Goal: Task Accomplishment & Management: Complete application form

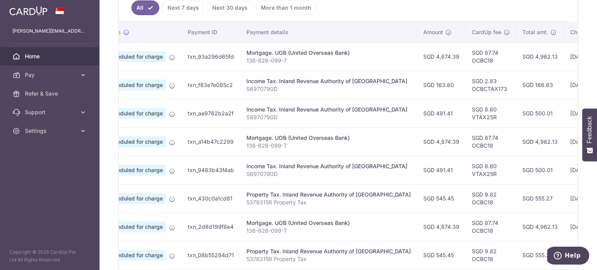
scroll to position [216, 0]
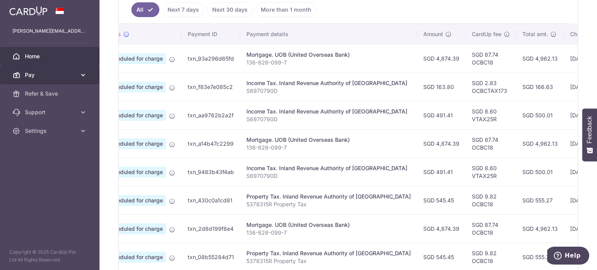
click at [58, 75] on span "Pay" at bounding box center [50, 75] width 51 height 8
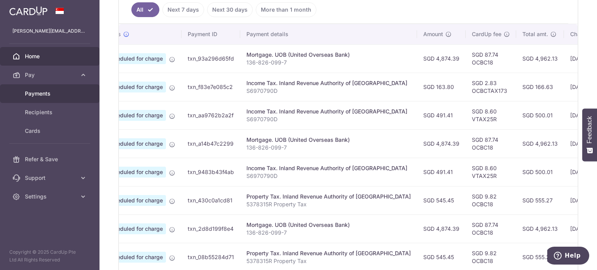
click at [58, 91] on span "Payments" at bounding box center [50, 94] width 51 height 8
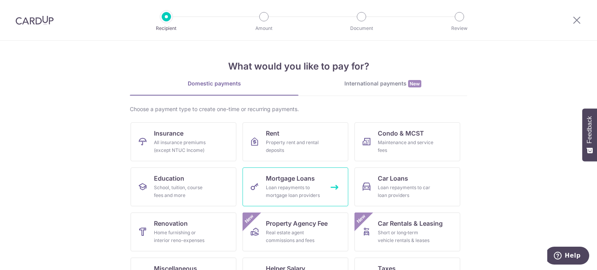
click at [261, 181] on link "Mortgage Loans Loan repayments to mortgage loan providers" at bounding box center [296, 187] width 106 height 39
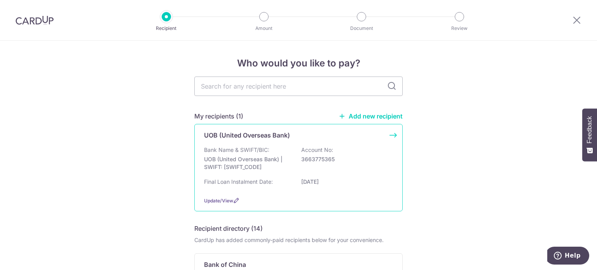
click at [278, 173] on div "Bank Name & SWIFT/BIC: UOB (United Overseas Bank) | SWIFT: UOVBSGSGXXX Account …" at bounding box center [298, 160] width 189 height 29
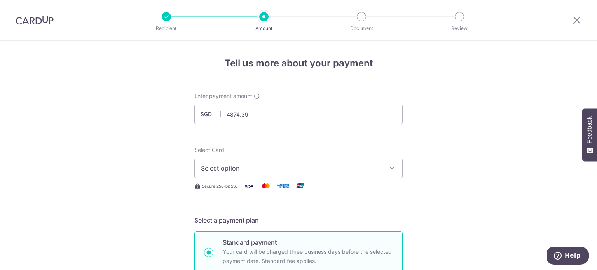
type input "4,874.39"
click at [252, 166] on span "Select option" at bounding box center [291, 168] width 181 height 9
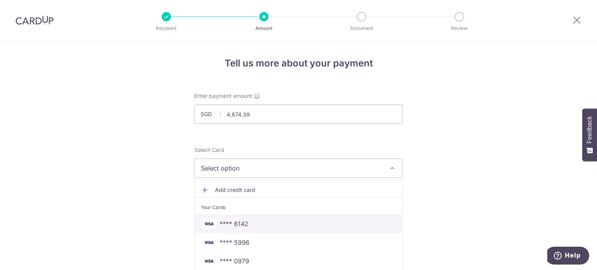
click at [248, 225] on span "**** 6142" at bounding box center [298, 223] width 195 height 9
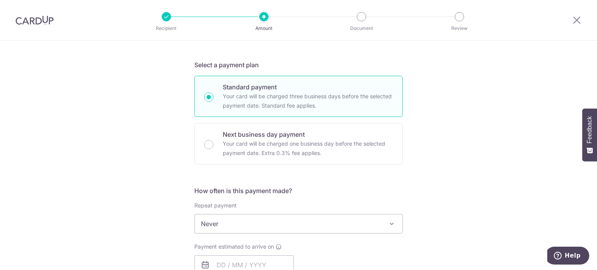
scroll to position [194, 0]
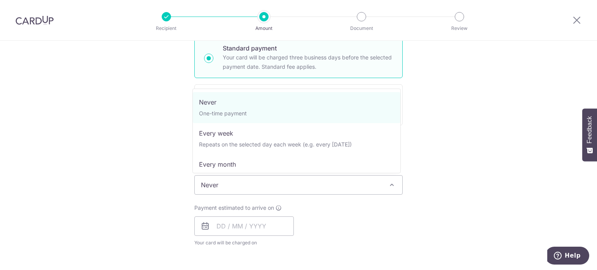
click at [250, 188] on span "Never" at bounding box center [299, 185] width 208 height 19
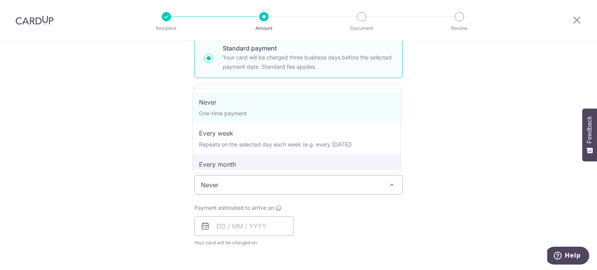
select select "3"
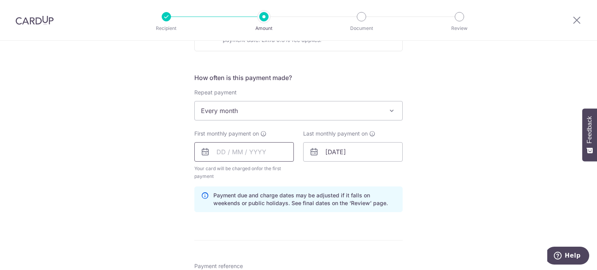
scroll to position [272, 0]
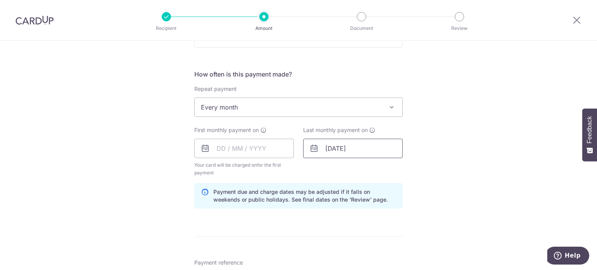
click at [336, 148] on input "[DATE]" at bounding box center [353, 148] width 100 height 19
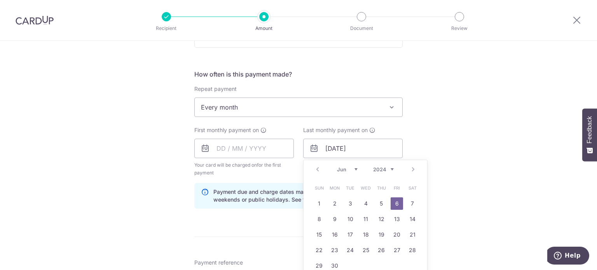
click at [388, 170] on select "2024 2025 2026 2027 2028 2029 2030 2031 2032 2033 2034 2035" at bounding box center [383, 169] width 21 height 6
click at [354, 169] on select "Jan Feb Mar Apr May Jun Jul Aug Sep Oct Nov Dec" at bounding box center [347, 169] width 21 height 6
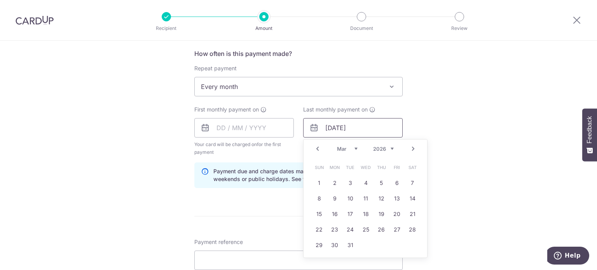
scroll to position [311, 0]
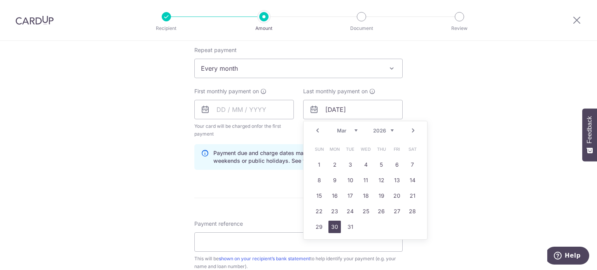
click at [334, 223] on link "30" at bounding box center [335, 227] width 12 height 12
type input "30/03/2026"
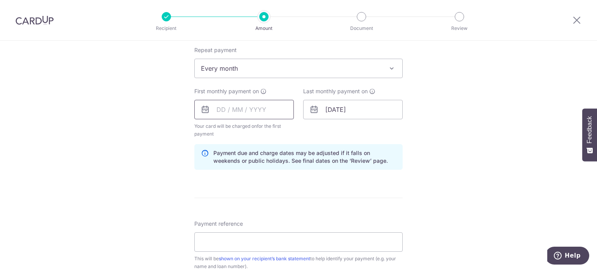
click at [261, 115] on input "text" at bounding box center [244, 109] width 100 height 19
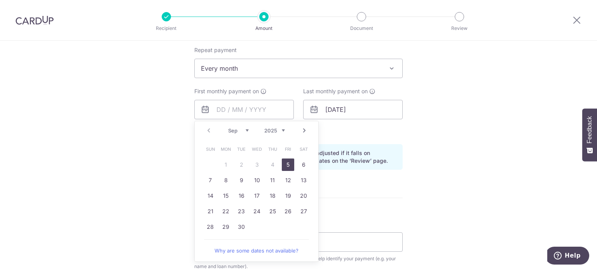
click at [285, 166] on link "5" at bounding box center [288, 165] width 12 height 12
type input "[DATE]"
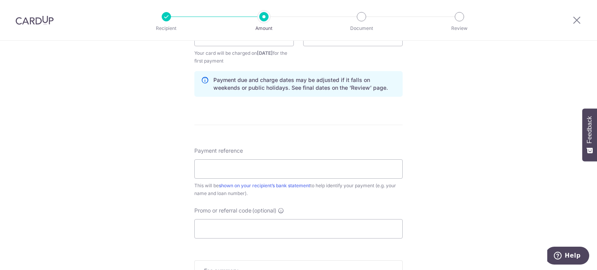
scroll to position [389, 0]
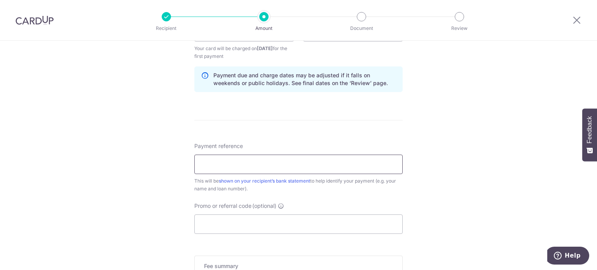
click at [269, 160] on input "Payment reference" at bounding box center [298, 164] width 208 height 19
type input "136-826-099-7"
click at [259, 219] on input "Promo or referral code (optional)" at bounding box center [298, 224] width 208 height 19
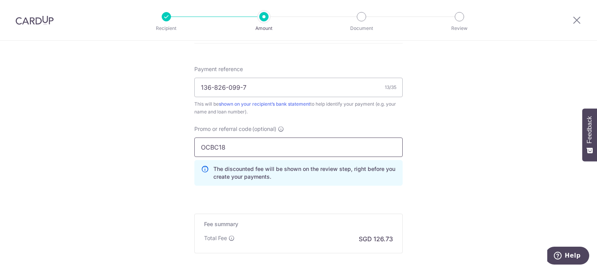
scroll to position [506, 0]
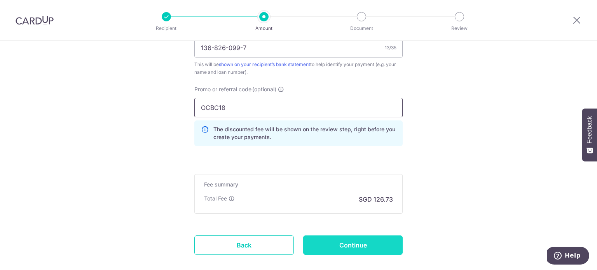
type input "OCBC18"
click at [348, 247] on input "Continue" at bounding box center [353, 245] width 100 height 19
type input "Create Schedule"
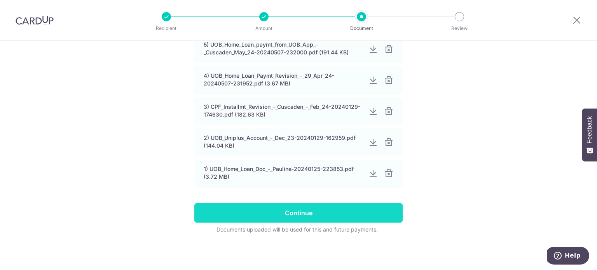
scroll to position [190, 0]
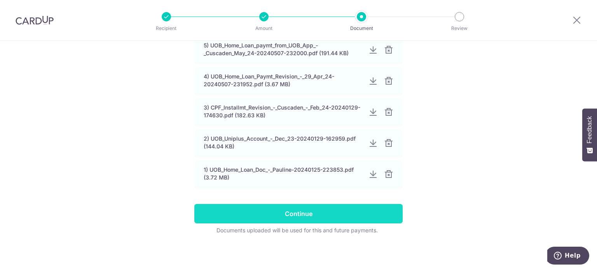
click at [309, 218] on input "Continue" at bounding box center [298, 213] width 208 height 19
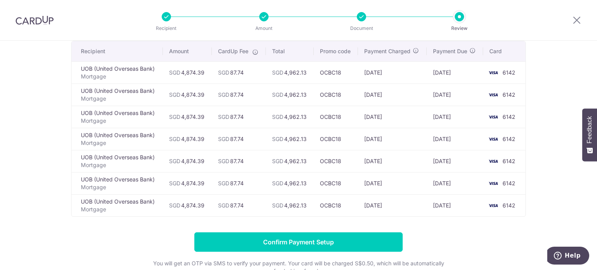
scroll to position [78, 0]
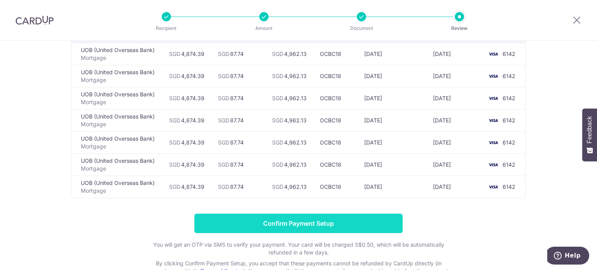
click at [330, 225] on input "Confirm Payment Setup" at bounding box center [298, 223] width 208 height 19
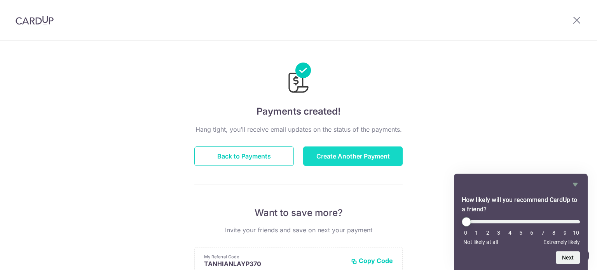
click at [338, 155] on button "Create Another Payment" at bounding box center [353, 156] width 100 height 19
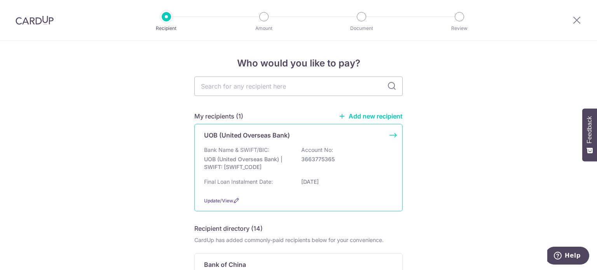
click at [311, 156] on p "3663775365" at bounding box center [344, 160] width 87 height 8
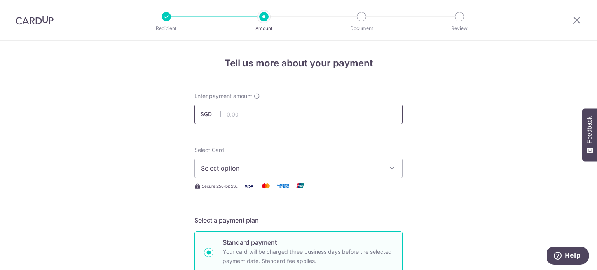
click at [228, 116] on input "text" at bounding box center [298, 114] width 208 height 19
type input "4,874.39"
click at [247, 166] on span "Select option" at bounding box center [291, 168] width 181 height 9
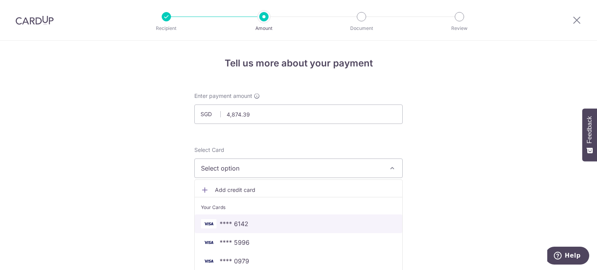
click at [237, 222] on span "**** 6142" at bounding box center [234, 223] width 29 height 9
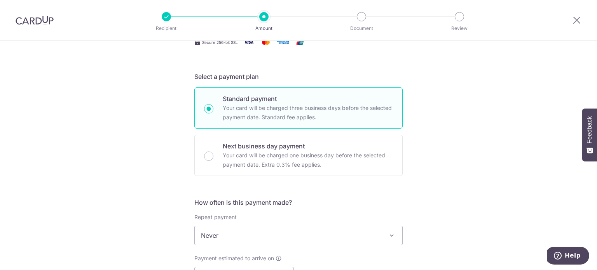
scroll to position [233, 0]
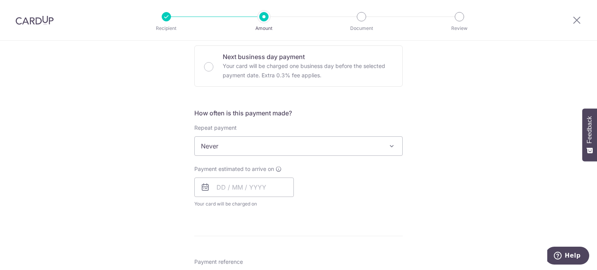
click at [263, 143] on span "Never" at bounding box center [299, 146] width 208 height 19
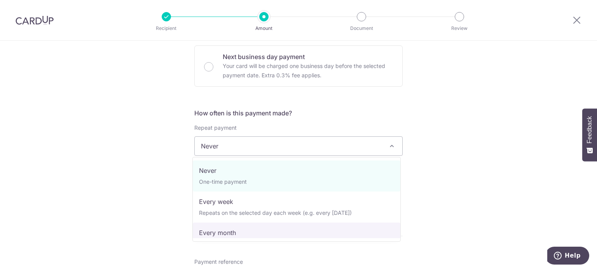
select select "3"
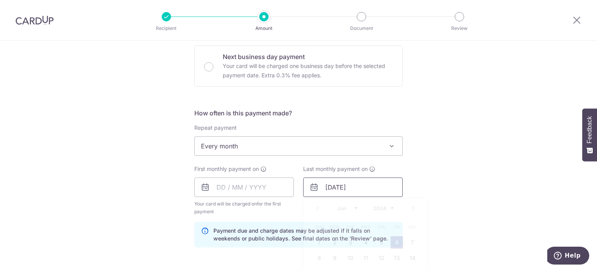
click at [347, 186] on input "06/06/2042" at bounding box center [353, 187] width 100 height 19
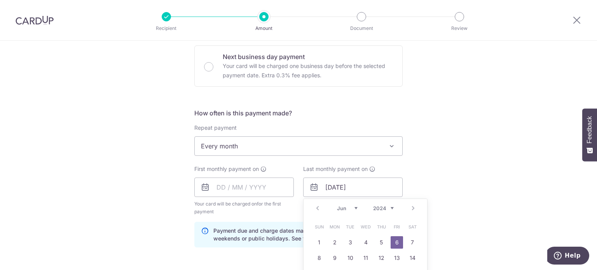
click at [392, 208] on div "Prev Next Jan Feb Mar Apr May Jun Jul Aug Sep Oct Nov Dec 2024 2025 2026 2027 2…" at bounding box center [366, 208] width 124 height 19
click at [390, 208] on select "2024 2025 2026 2027 2028 2029 2030 2031 2032 2033 2034 2035" at bounding box center [383, 208] width 21 height 6
click at [354, 207] on select "Jan Feb Mar Apr May Jun Jul Aug Sep Oct Nov Dec" at bounding box center [347, 208] width 21 height 6
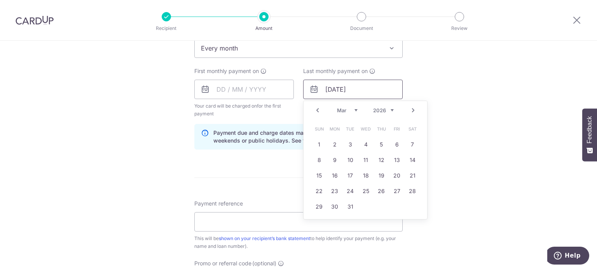
scroll to position [350, 0]
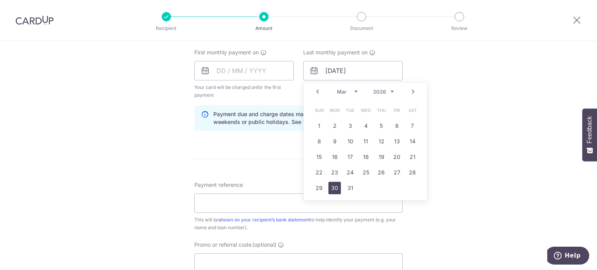
click at [331, 187] on link "30" at bounding box center [335, 188] width 12 height 12
type input "30/03/2026"
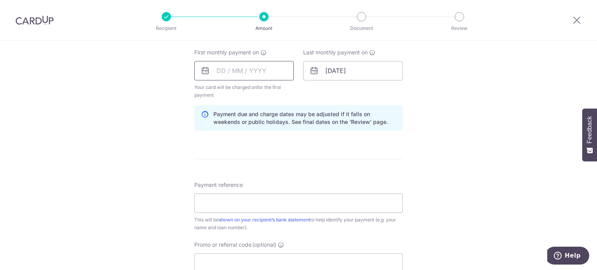
click at [248, 72] on input "text" at bounding box center [244, 70] width 100 height 19
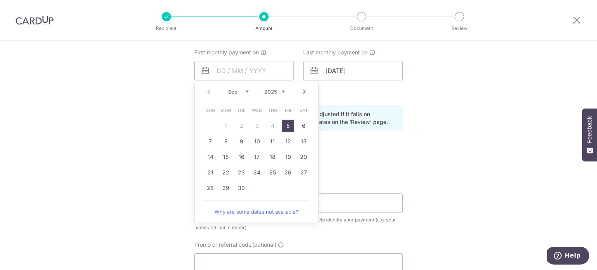
click at [243, 91] on select "Sep Oct Nov Dec" at bounding box center [238, 92] width 21 height 6
click at [253, 126] on link "1" at bounding box center [257, 126] width 12 height 12
type input "[DATE]"
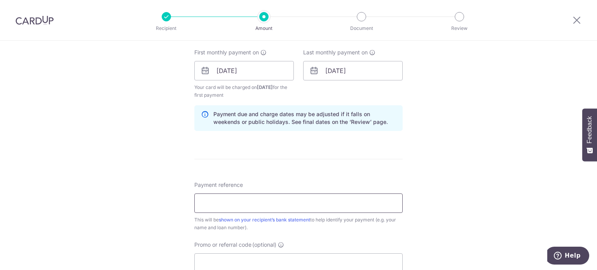
click at [248, 196] on input "Payment reference" at bounding box center [298, 203] width 208 height 19
type input "136-826-099-7"
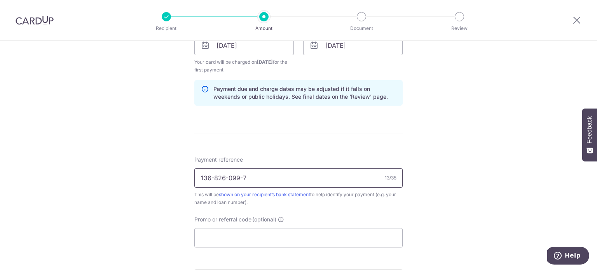
scroll to position [428, 0]
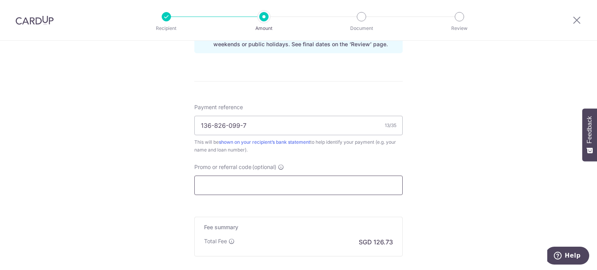
click at [250, 179] on input "Promo or referral code (optional)" at bounding box center [298, 185] width 208 height 19
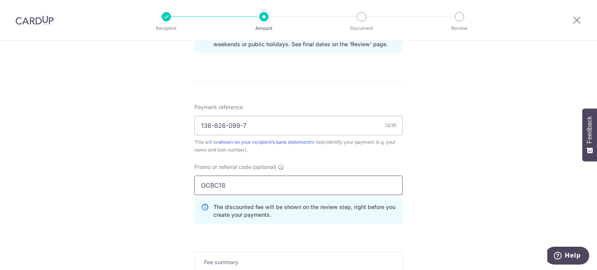
type input "OCBC18"
click at [432, 194] on div "Tell us more about your payment Enter payment amount SGD 4,874.39 4874.39 Selec…" at bounding box center [298, 2] width 597 height 778
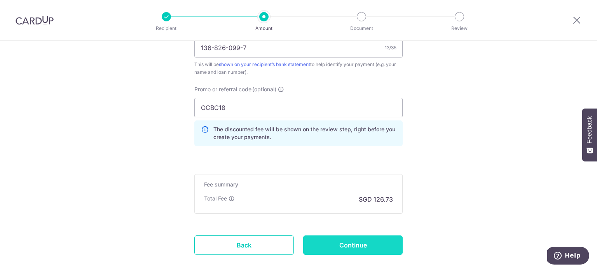
click at [356, 245] on input "Continue" at bounding box center [353, 245] width 100 height 19
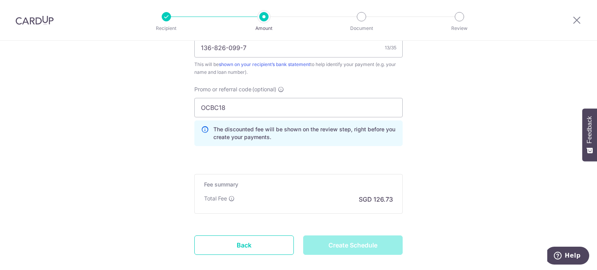
type input "Create Schedule"
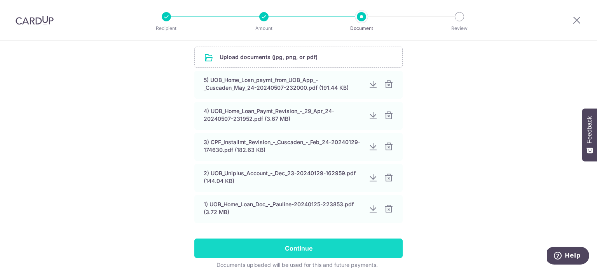
scroll to position [156, 0]
click at [319, 249] on input "Continue" at bounding box center [298, 247] width 208 height 19
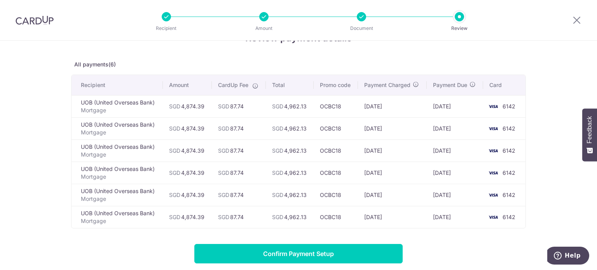
scroll to position [39, 0]
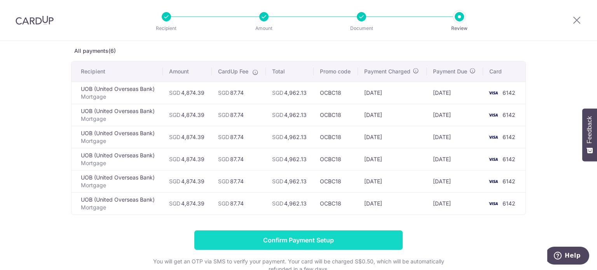
click at [312, 240] on input "Confirm Payment Setup" at bounding box center [298, 240] width 208 height 19
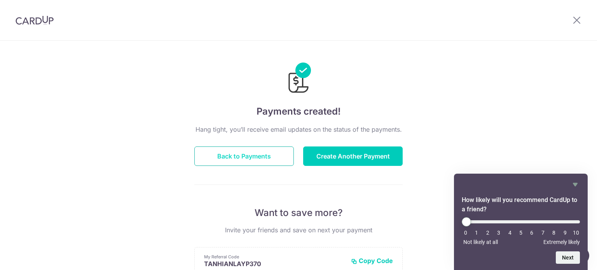
click at [251, 152] on button "Back to Payments" at bounding box center [244, 156] width 100 height 19
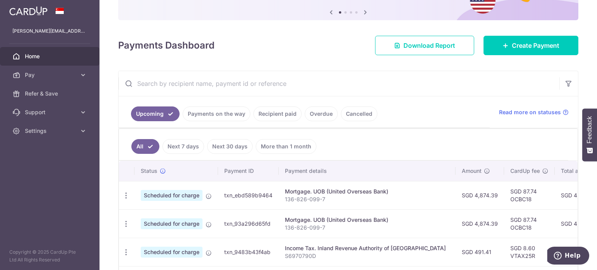
scroll to position [22, 0]
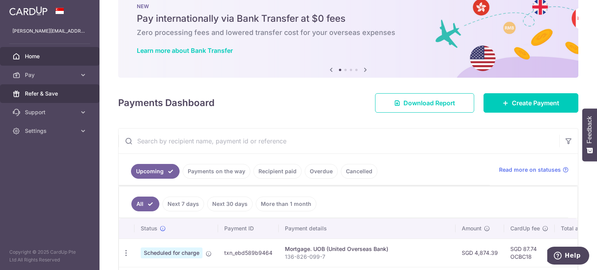
click at [64, 98] on link "Refer & Save" at bounding box center [50, 93] width 100 height 19
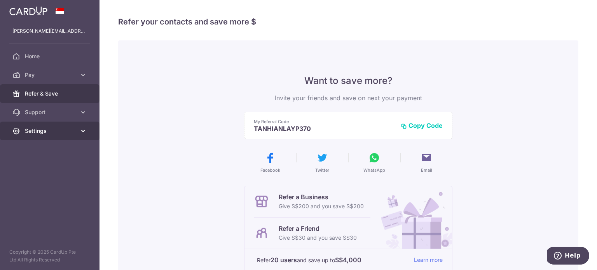
click at [42, 135] on link "Settings" at bounding box center [50, 131] width 100 height 19
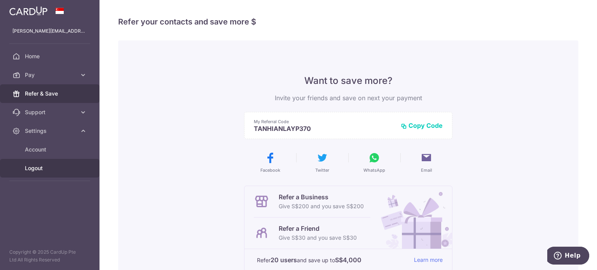
click at [48, 168] on span "Logout" at bounding box center [50, 169] width 51 height 8
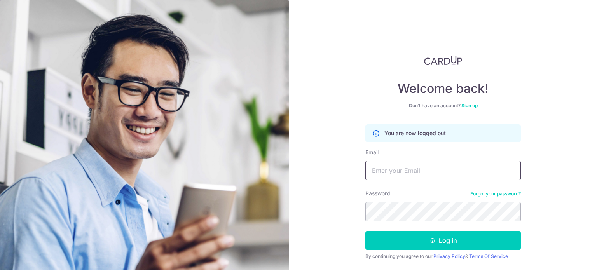
click at [405, 171] on input "Email" at bounding box center [444, 170] width 156 height 19
type input "[EMAIL_ADDRESS][DOMAIN_NAME]"
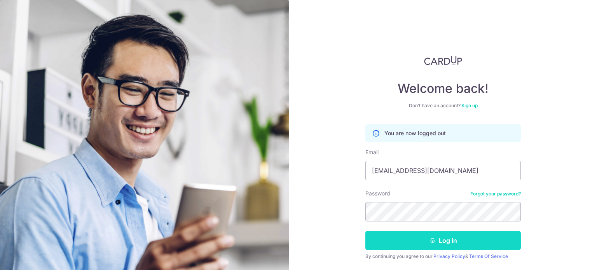
click at [434, 238] on icon "submit" at bounding box center [433, 241] width 6 height 6
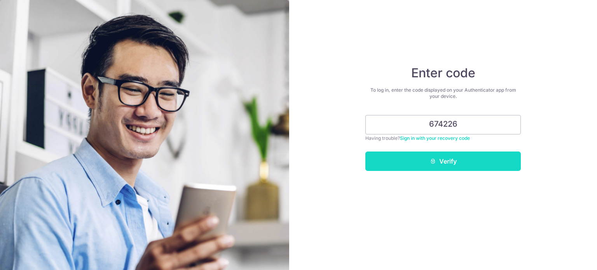
type input "674226"
click at [450, 165] on button "Verify" at bounding box center [444, 161] width 156 height 19
